Goal: Information Seeking & Learning: Find specific fact

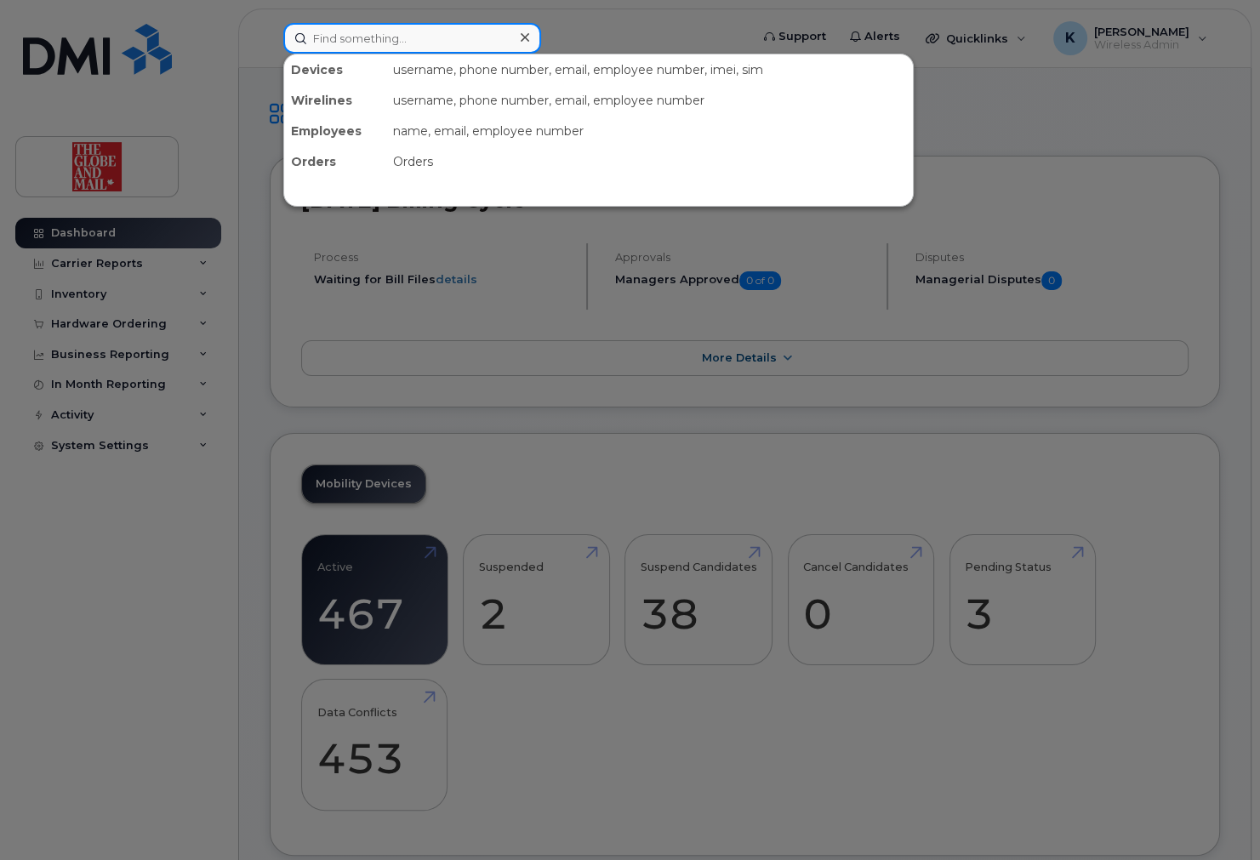
click at [435, 37] on input at bounding box center [412, 38] width 258 height 31
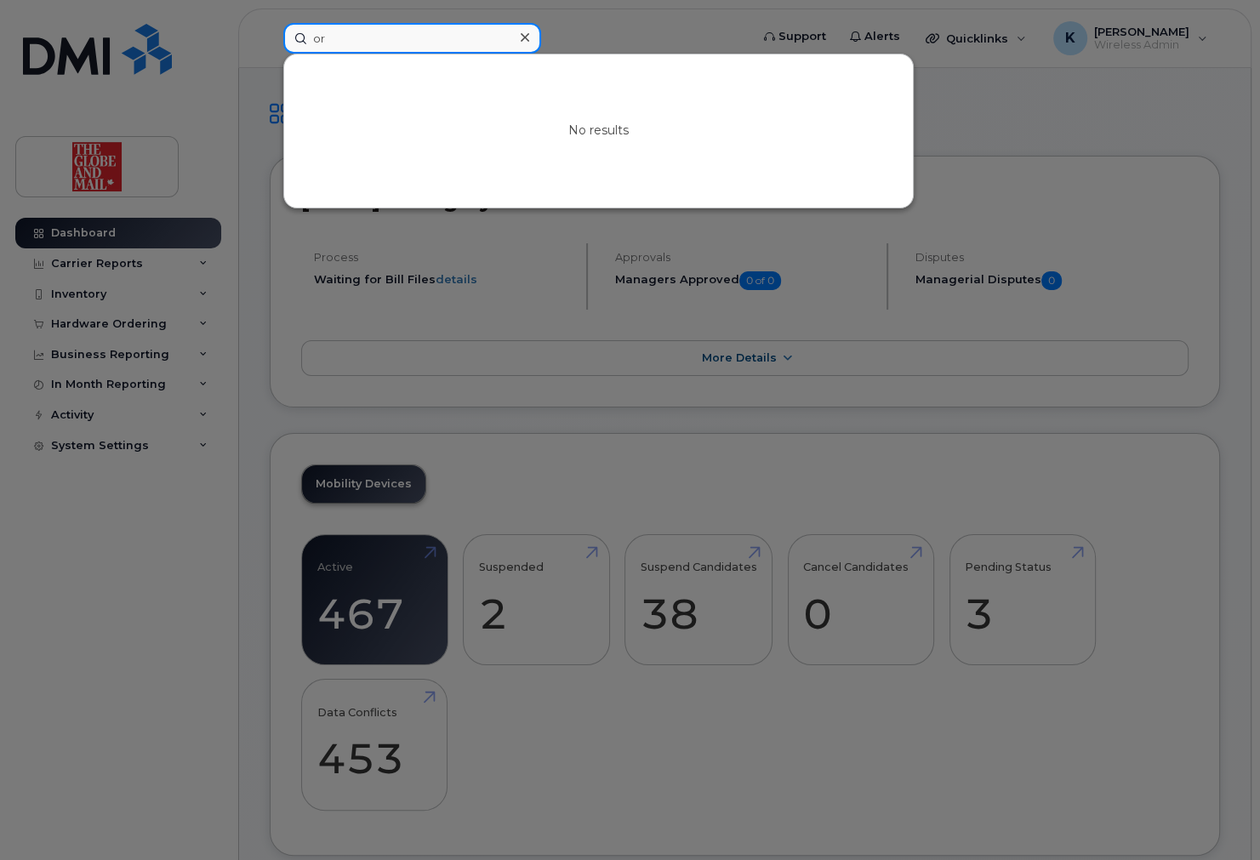
type input "o"
click at [341, 35] on input at bounding box center [412, 38] width 258 height 31
type input "O"
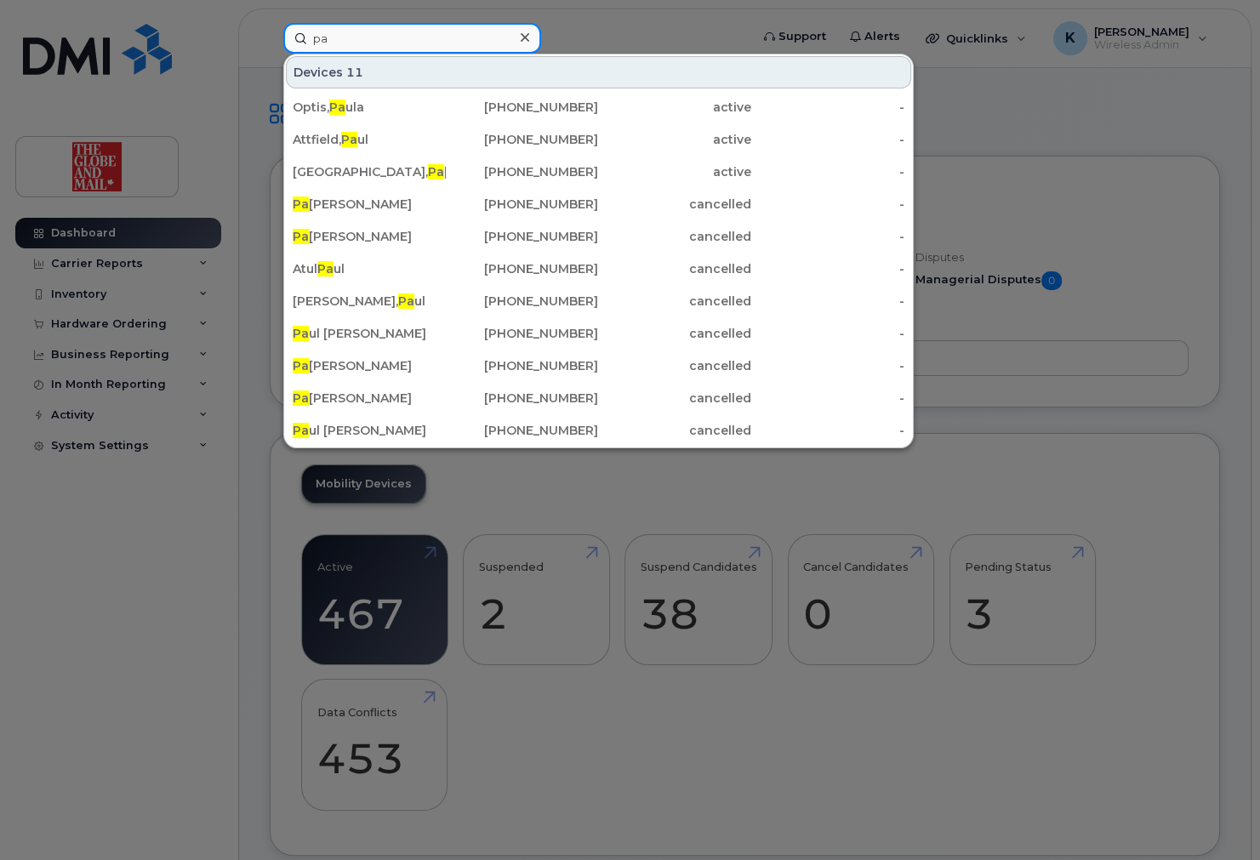
type input "p"
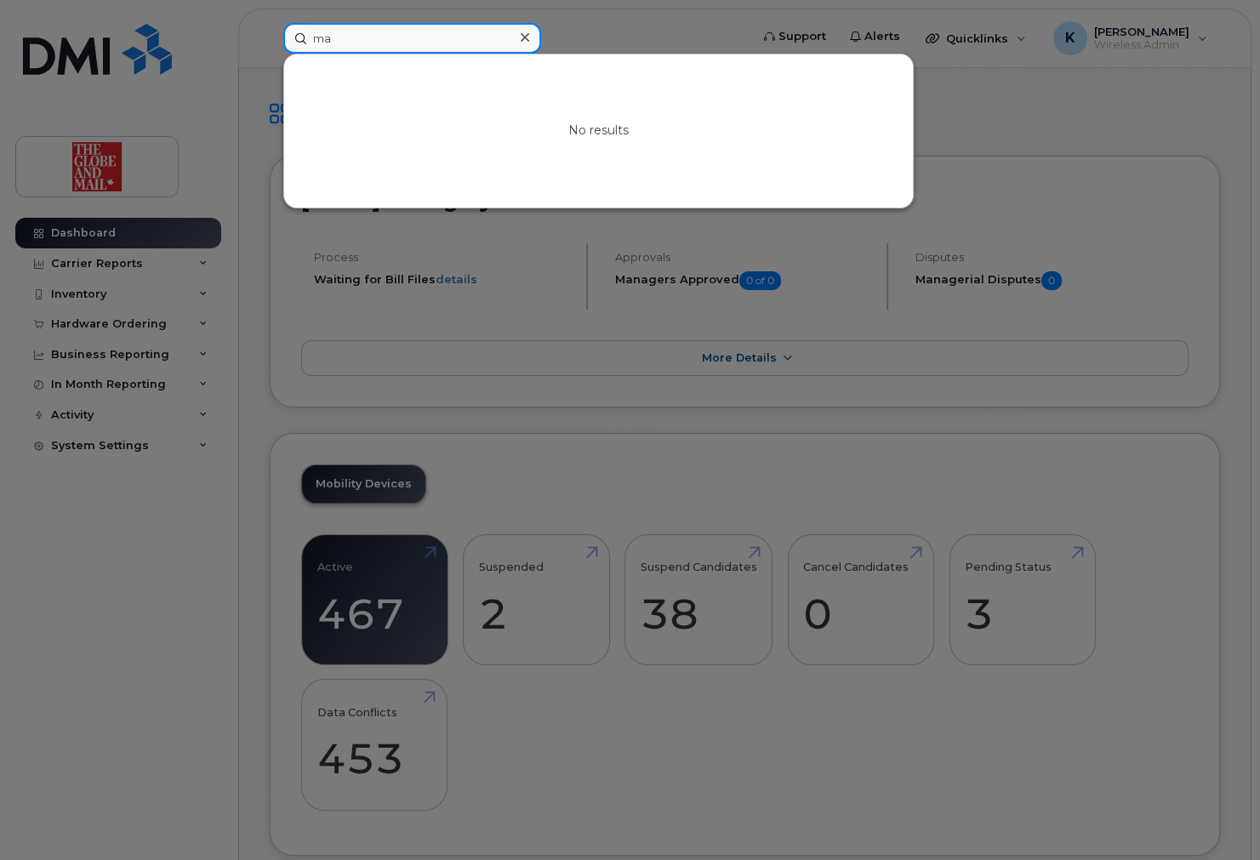
type input "m"
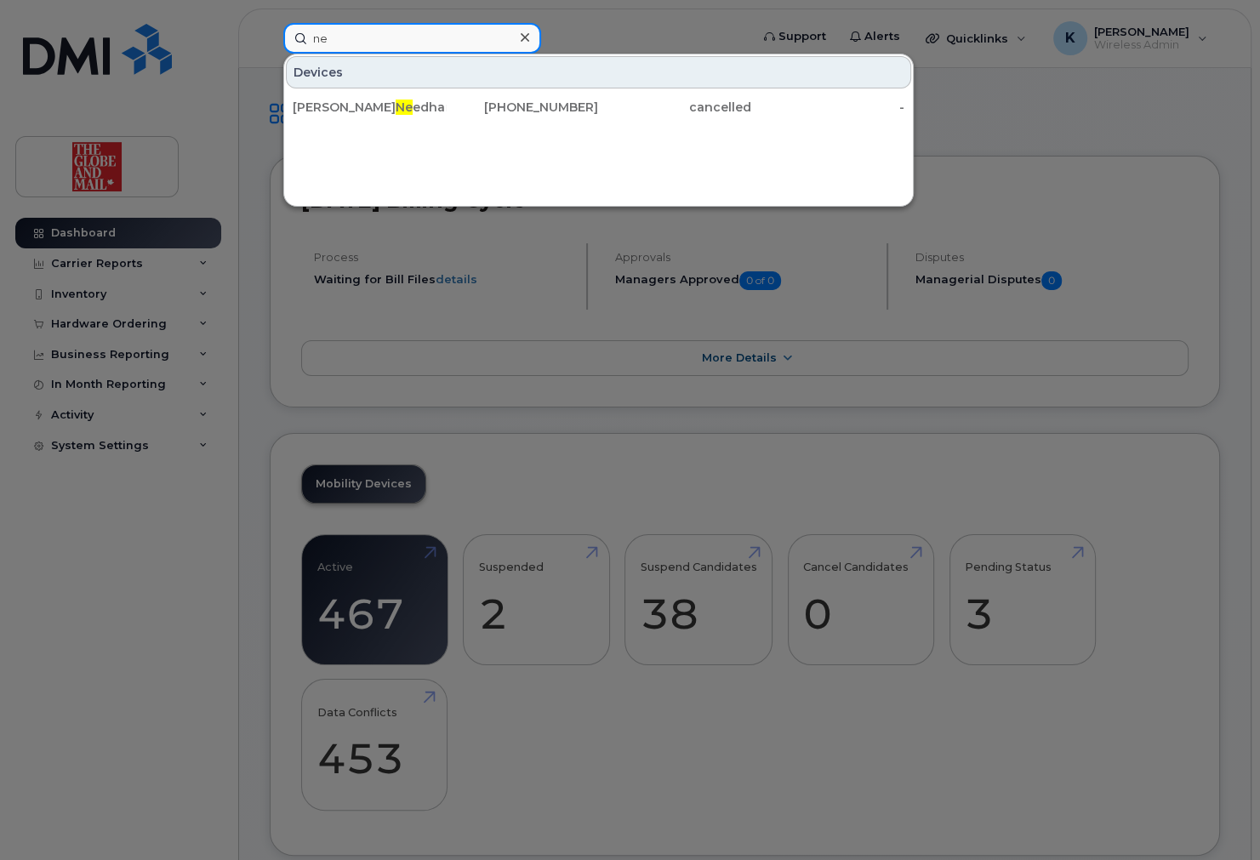
type input "n"
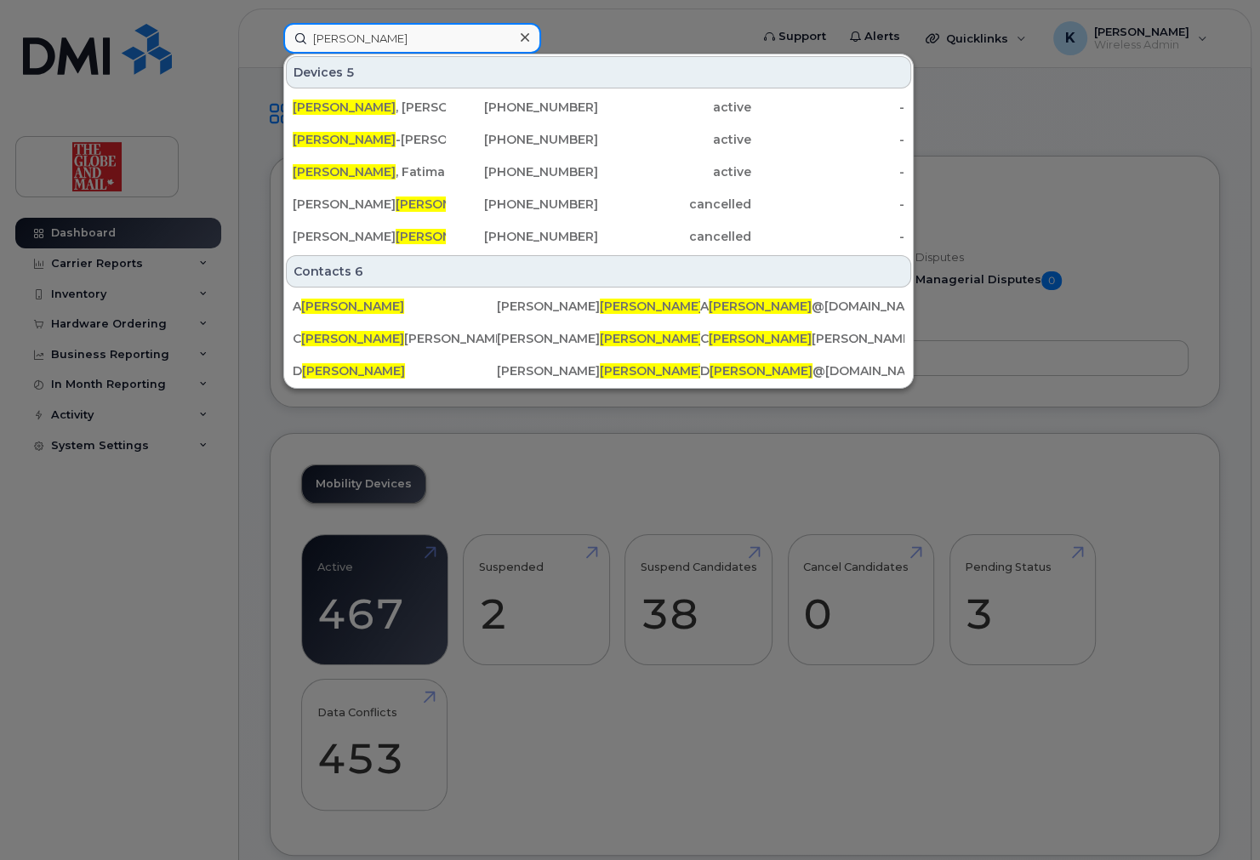
type input "[PERSON_NAME]"
